Goal: Use online tool/utility

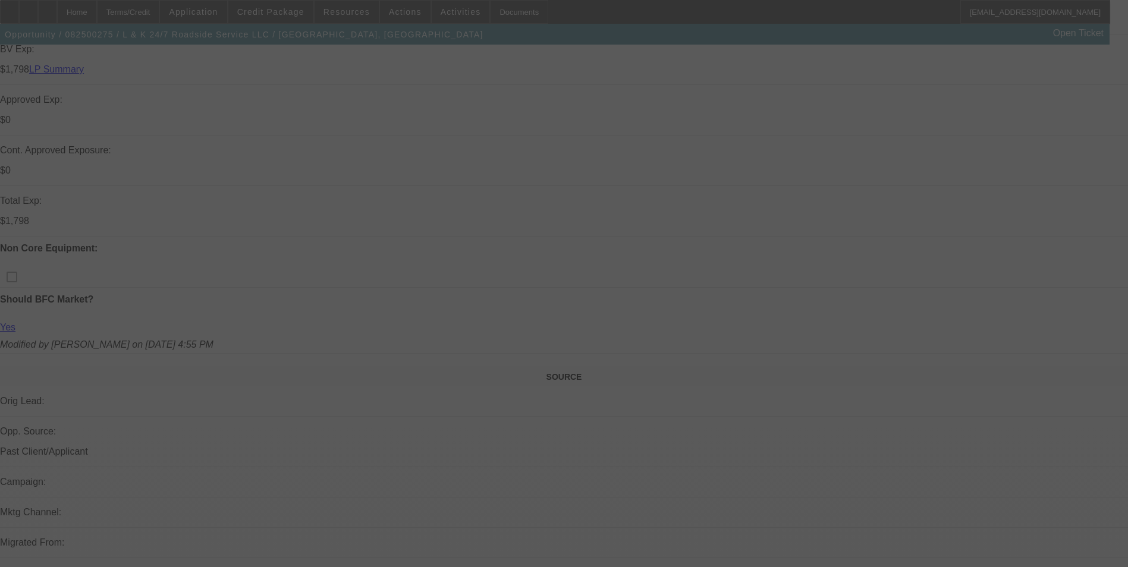
scroll to position [411, 0]
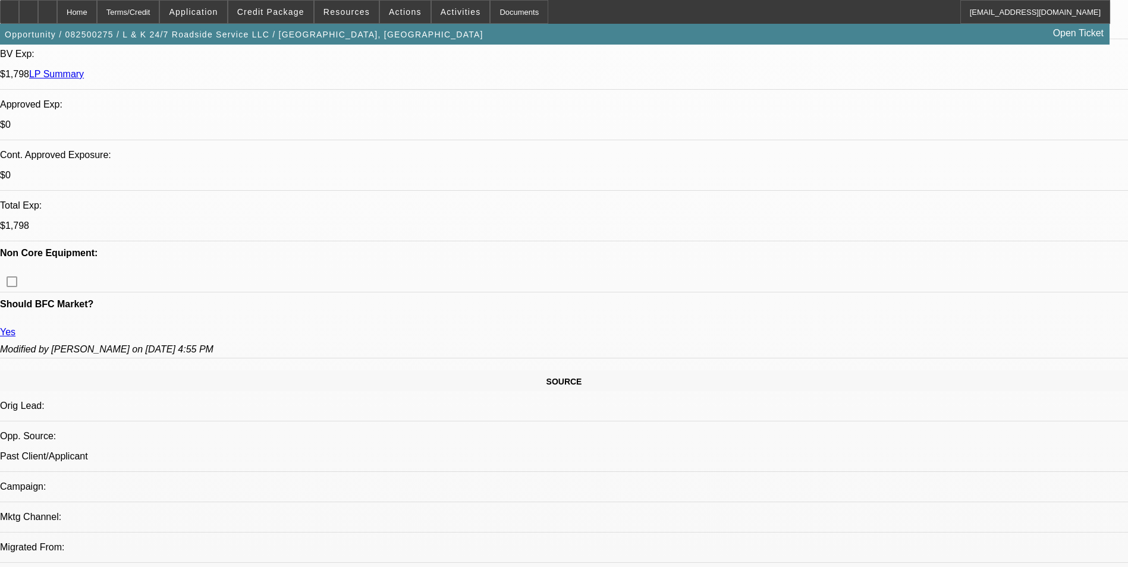
select select "0"
select select "0.1"
select select "0"
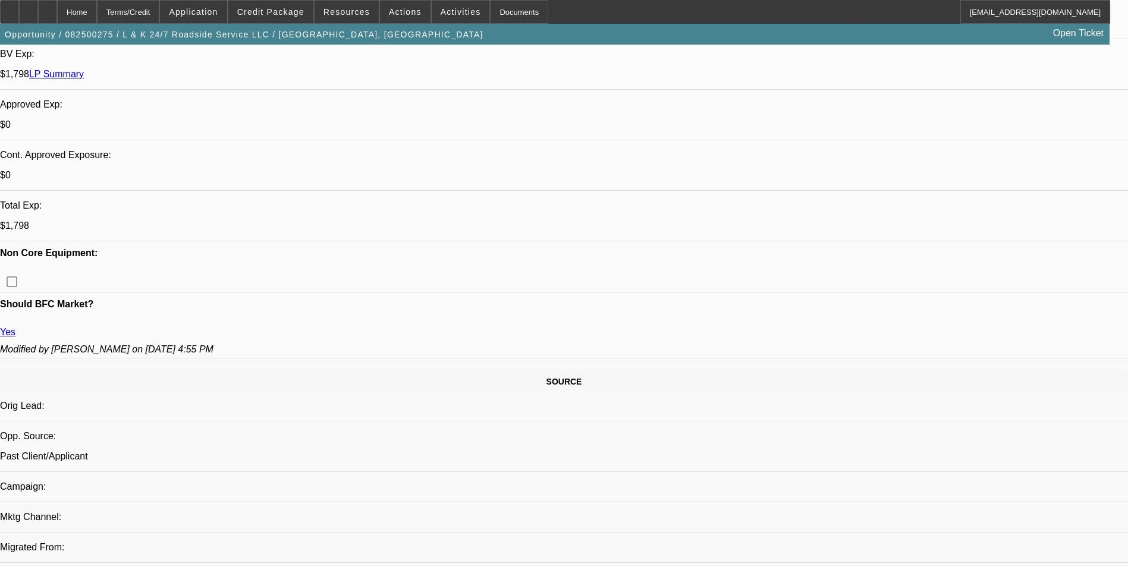
select select "0.1"
select select "0"
select select "0.1"
select select "0"
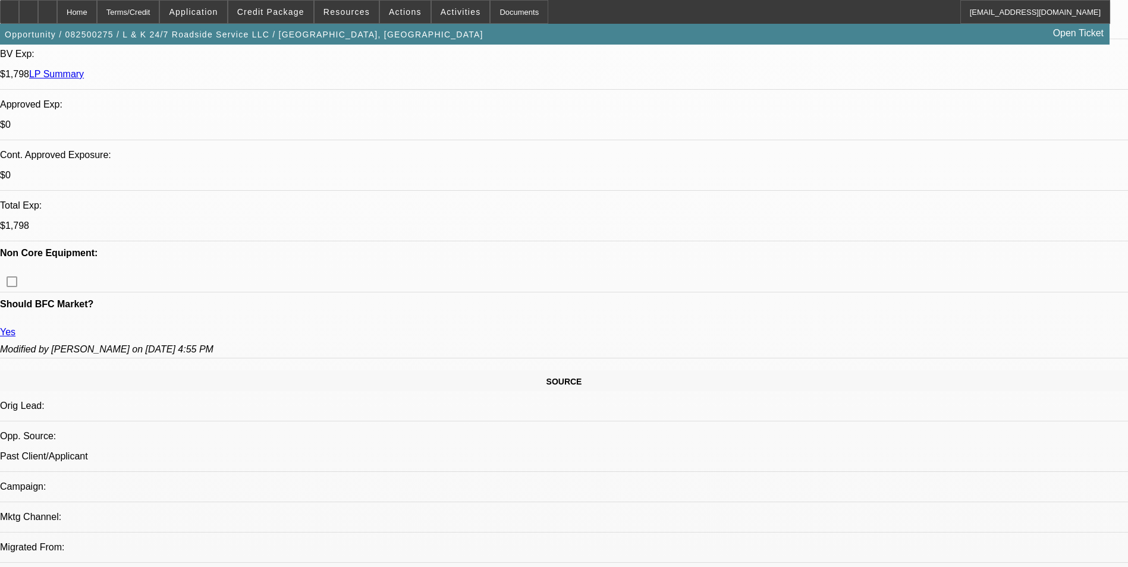
select select "0"
select select "0.1"
select select "1"
select select "2"
select select "4"
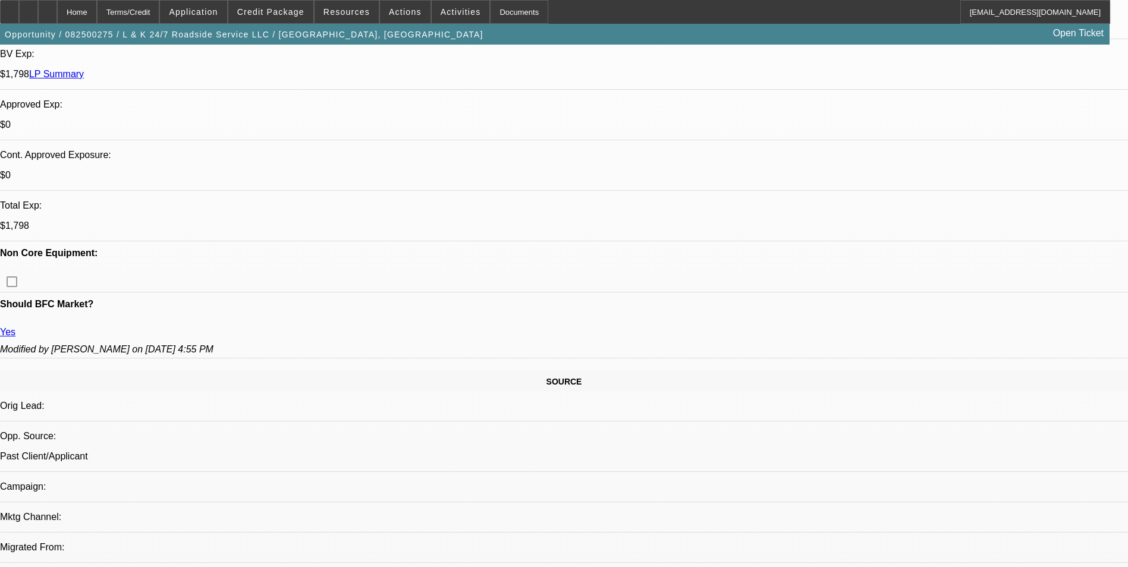
select select "1"
select select "2"
select select "4"
select select "1"
select select "2"
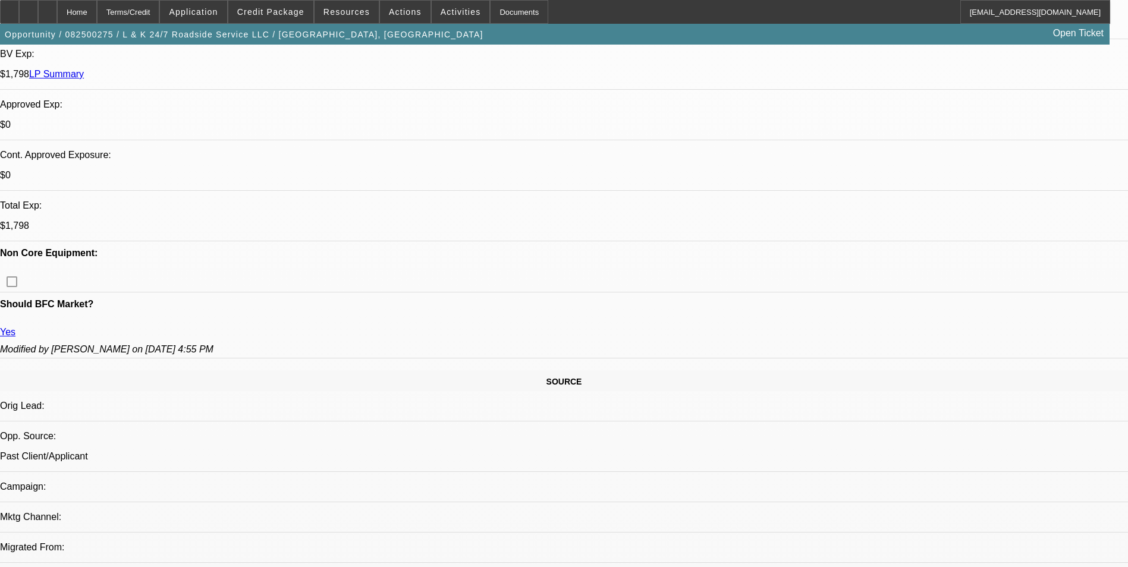
select select "4"
select select "1"
select select "2"
select select "4"
